Goal: Check status: Check status

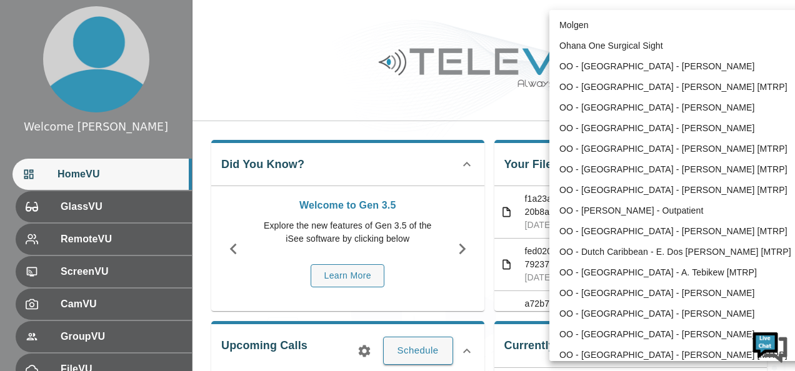
scroll to position [623, 0]
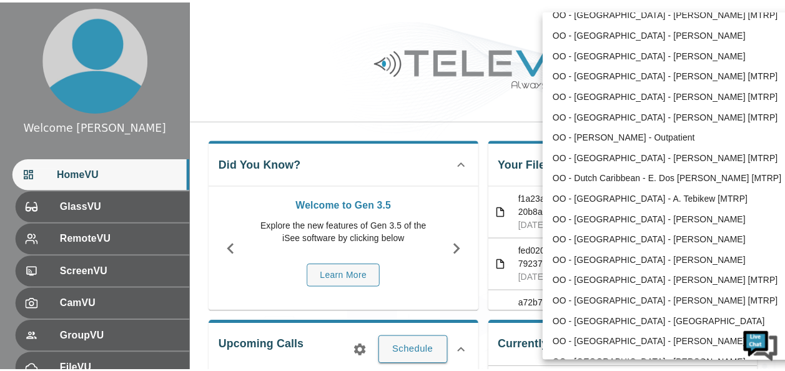
scroll to position [9, 0]
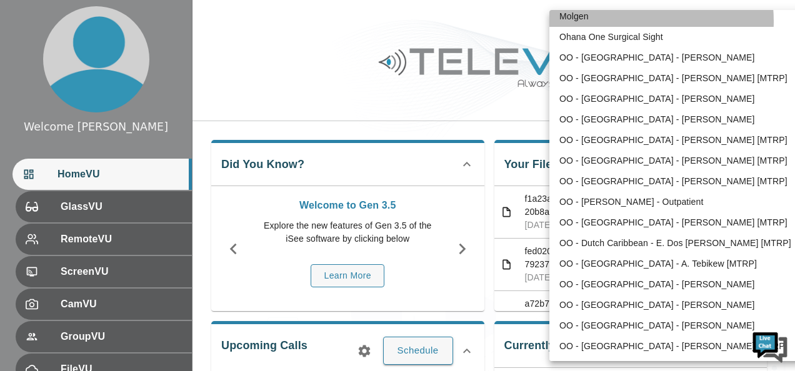
click at [617, 21] on li "Molgen" at bounding box center [678, 16] width 259 height 21
type input "102"
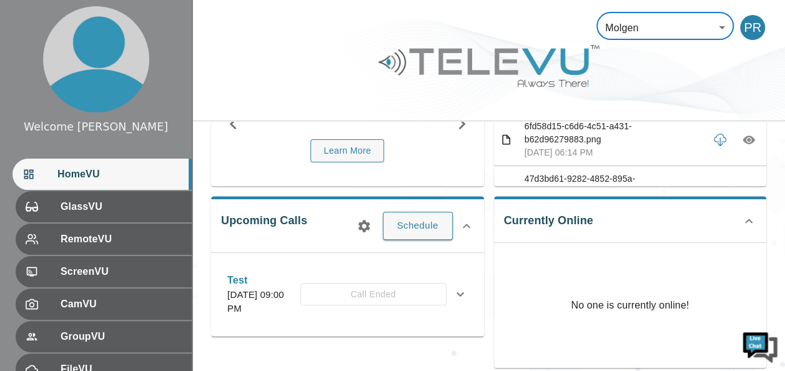
scroll to position [133, 0]
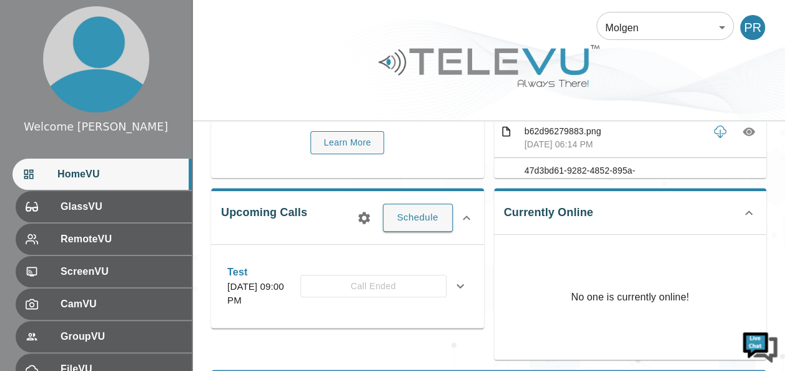
click at [750, 217] on icon at bounding box center [749, 213] width 15 height 15
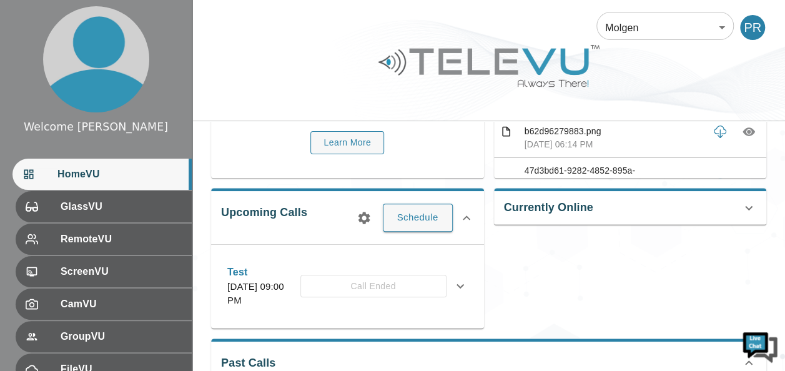
click at [750, 210] on icon at bounding box center [749, 208] width 15 height 15
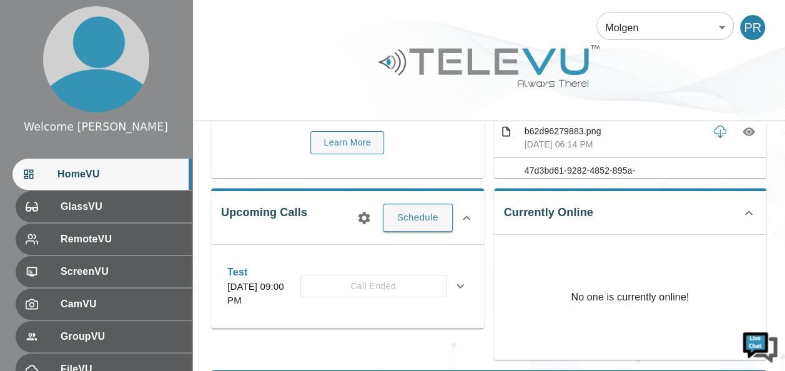
click at [747, 209] on icon at bounding box center [749, 213] width 15 height 15
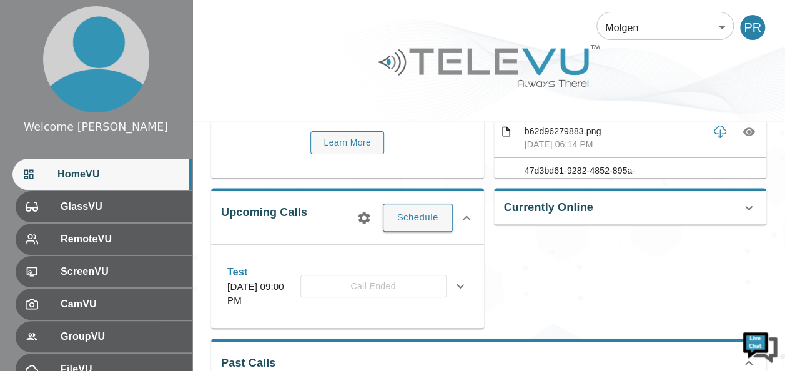
click at [747, 209] on icon at bounding box center [749, 208] width 15 height 15
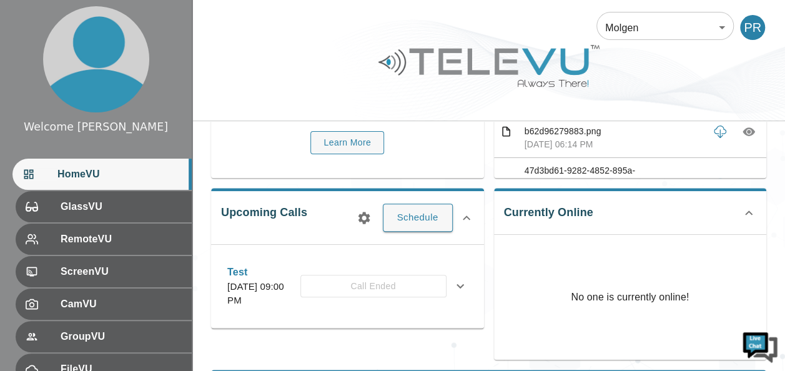
click at [747, 209] on icon at bounding box center [749, 213] width 15 height 15
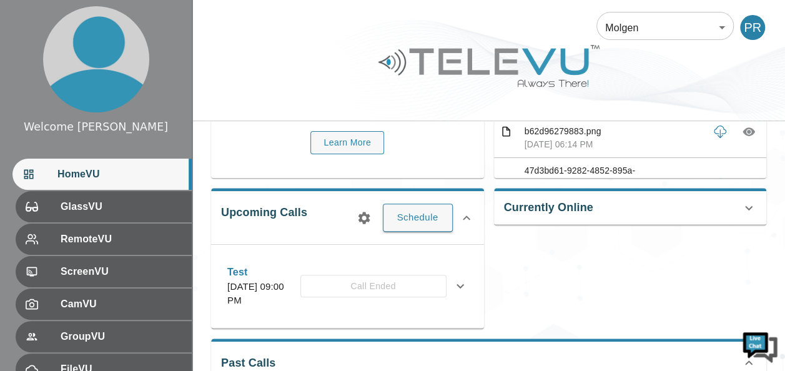
click at [750, 204] on icon at bounding box center [749, 208] width 15 height 15
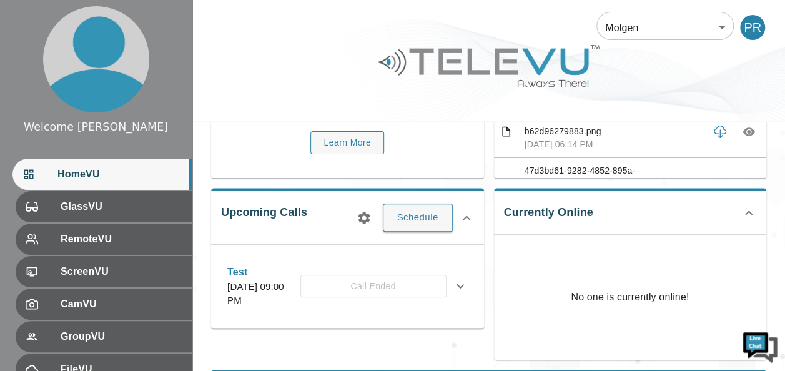
drag, startPoint x: 140, startPoint y: 200, endPoint x: 148, endPoint y: 127, distance: 73.6
click at [148, 127] on div "Welcome Peter HomeVU GlassVU RemoteVU ScreenVU CamVU GroupVU FileVU ReportVU Ch…" at bounding box center [96, 185] width 192 height 371
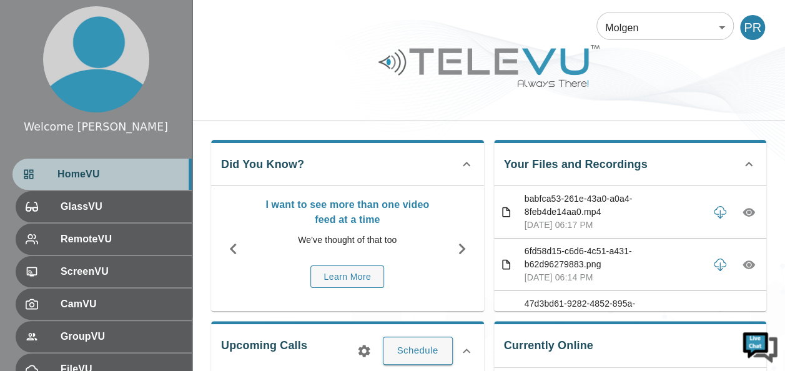
click at [87, 179] on span "HomeVU" at bounding box center [119, 174] width 124 height 15
